Goal: Task Accomplishment & Management: Manage account settings

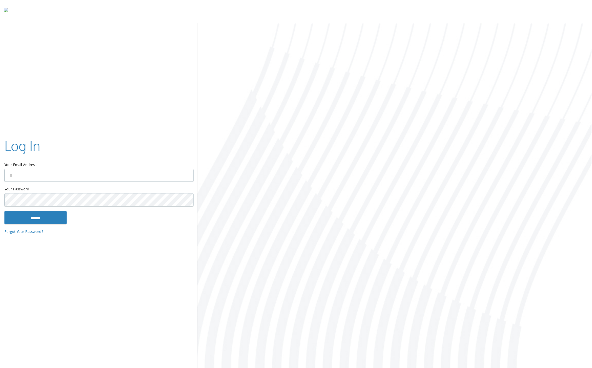
type input "**********"
click at [36, 219] on input "******" at bounding box center [35, 217] width 62 height 13
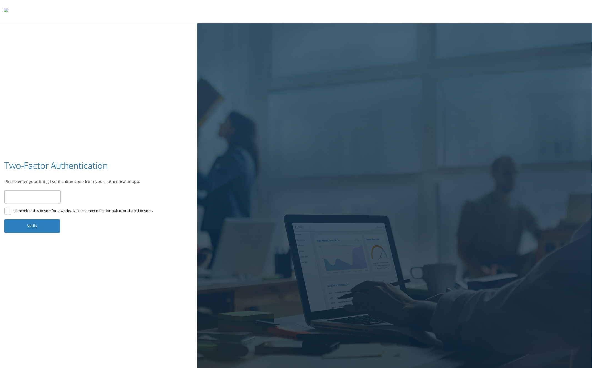
type input "******"
click at [34, 227] on button "Verify" at bounding box center [32, 225] width 56 height 13
